Goal: Information Seeking & Learning: Learn about a topic

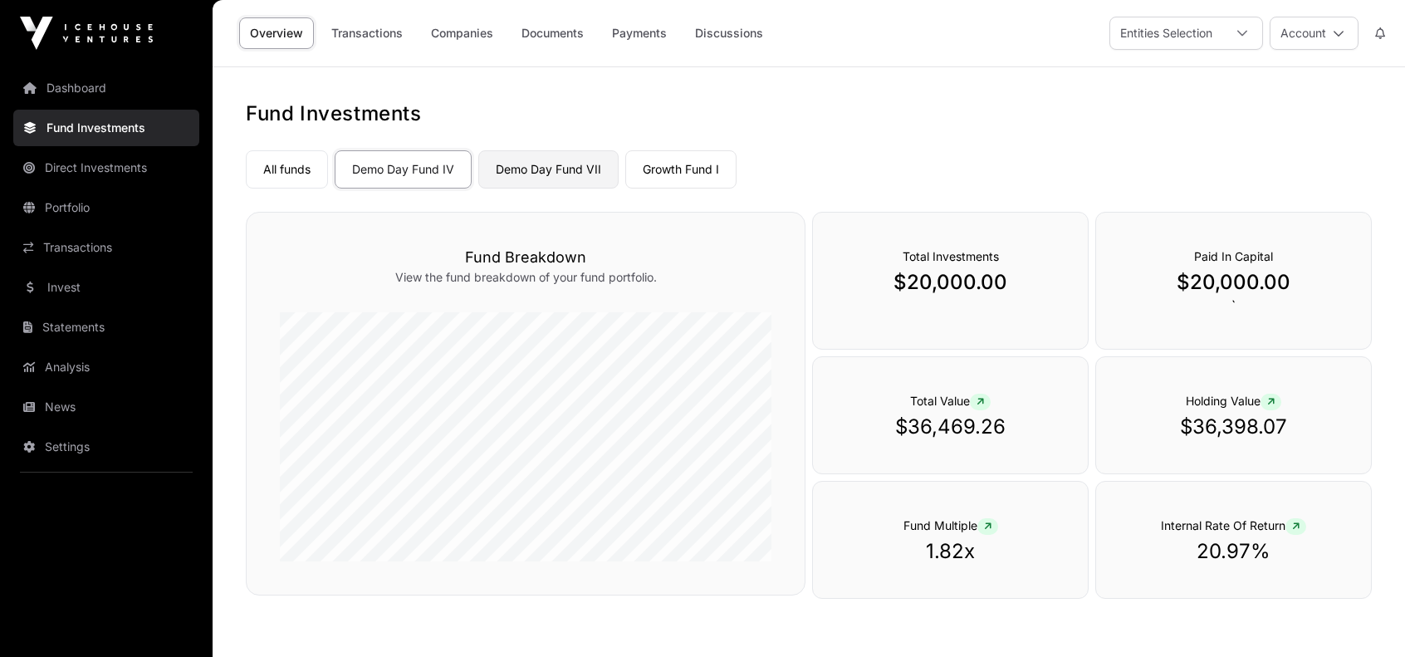
click at [540, 166] on link "Demo Day Fund VII" at bounding box center [548, 169] width 140 height 38
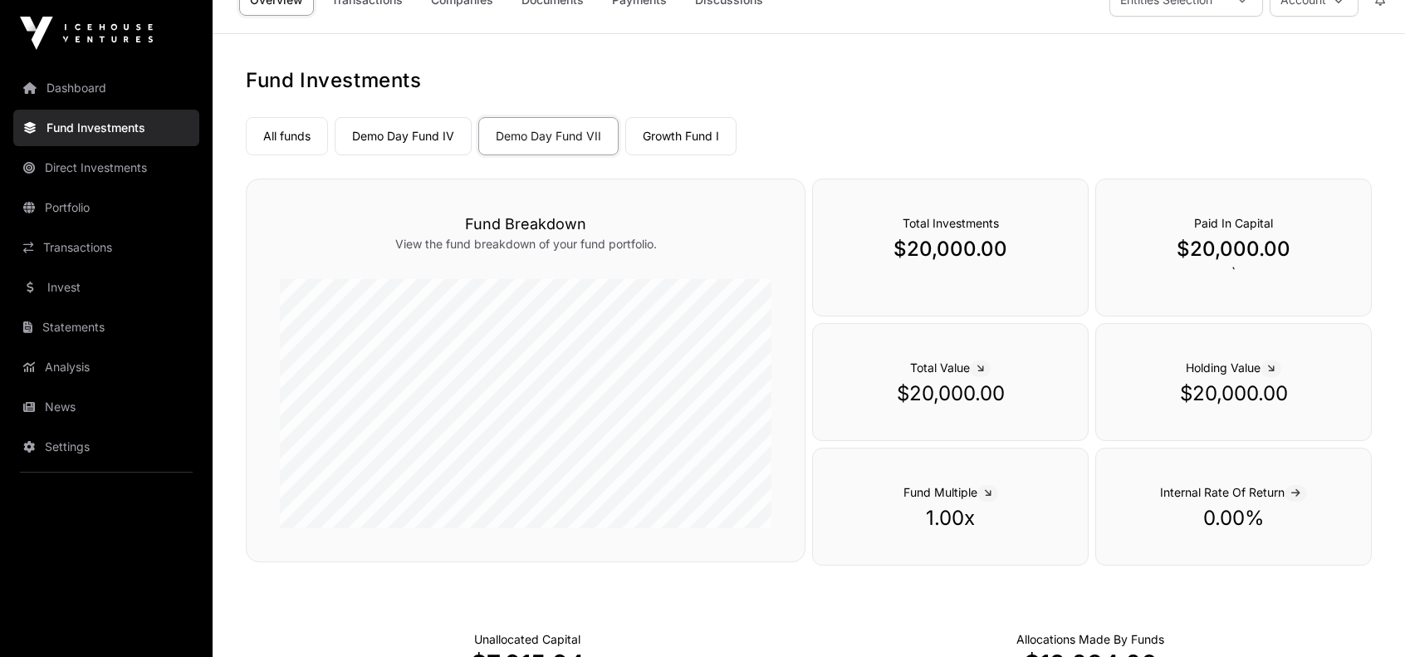
scroll to position [32, 0]
click at [688, 135] on link "Growth Fund I" at bounding box center [680, 138] width 111 height 38
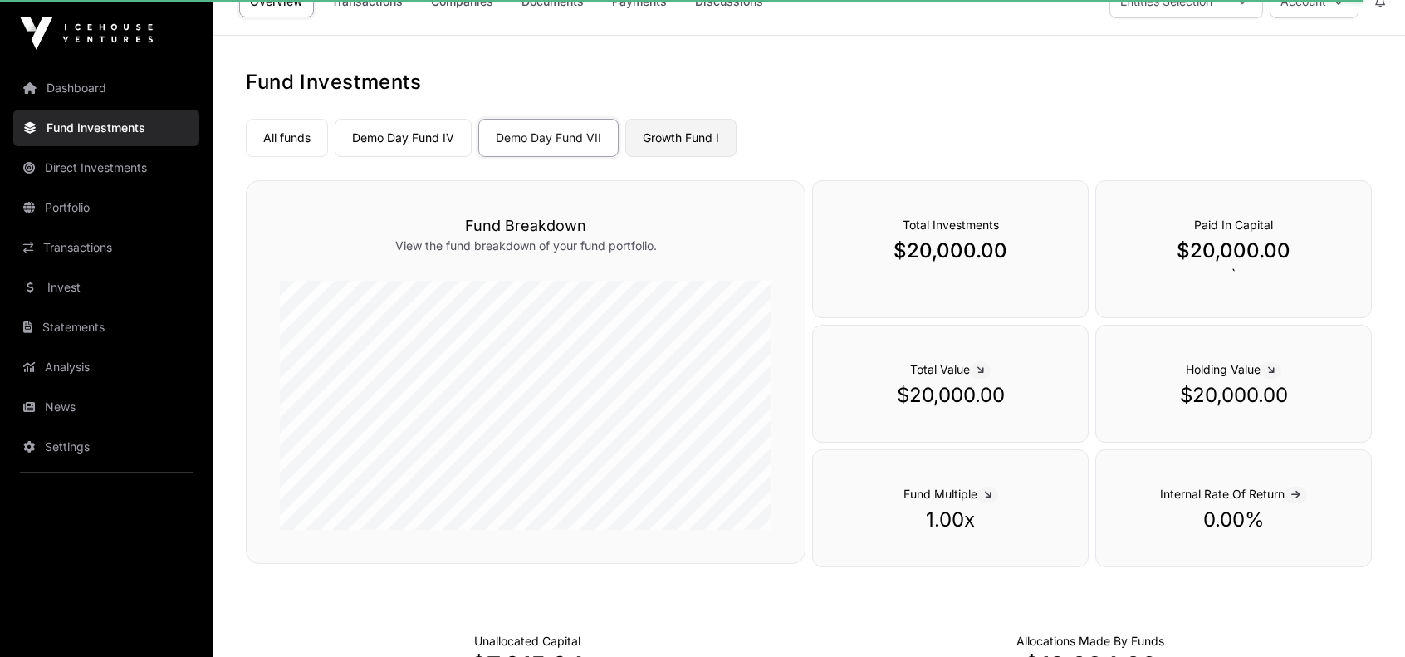
click at [668, 137] on link "Growth Fund I" at bounding box center [680, 138] width 111 height 38
click at [301, 132] on link "All funds" at bounding box center [287, 138] width 82 height 38
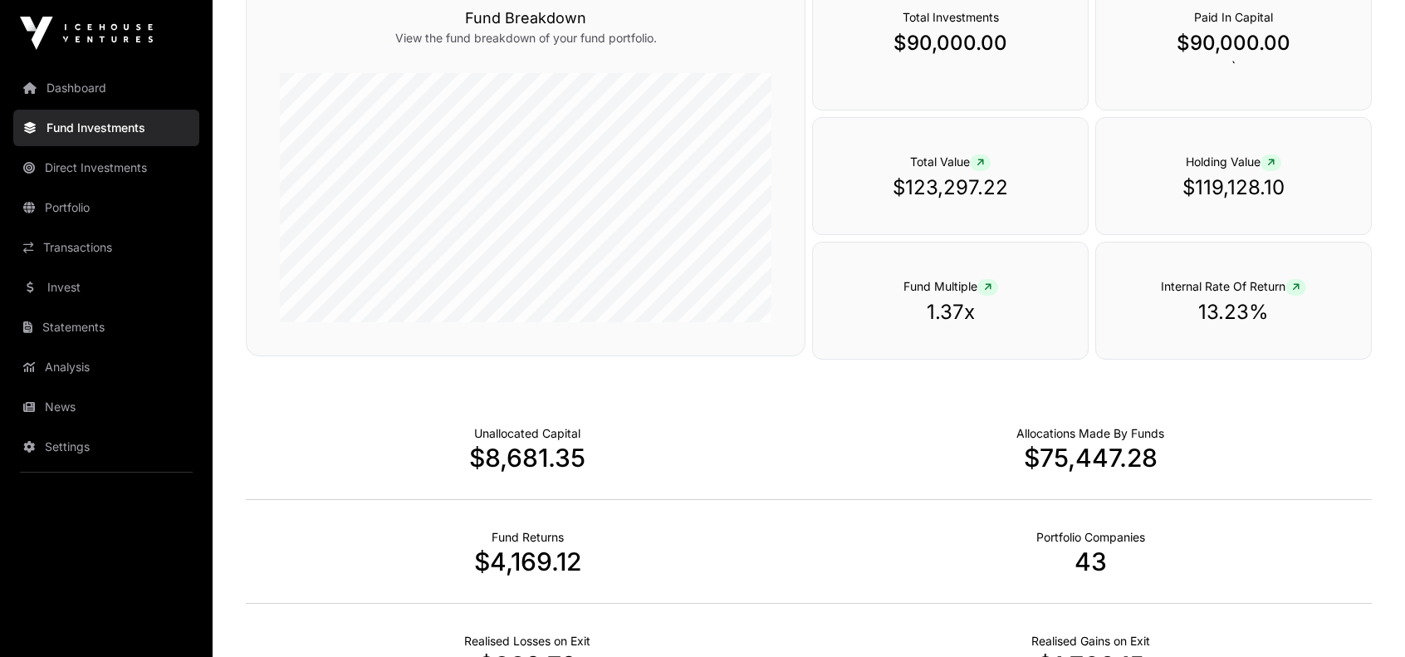
scroll to position [687, 0]
